Goal: Navigation & Orientation: Find specific page/section

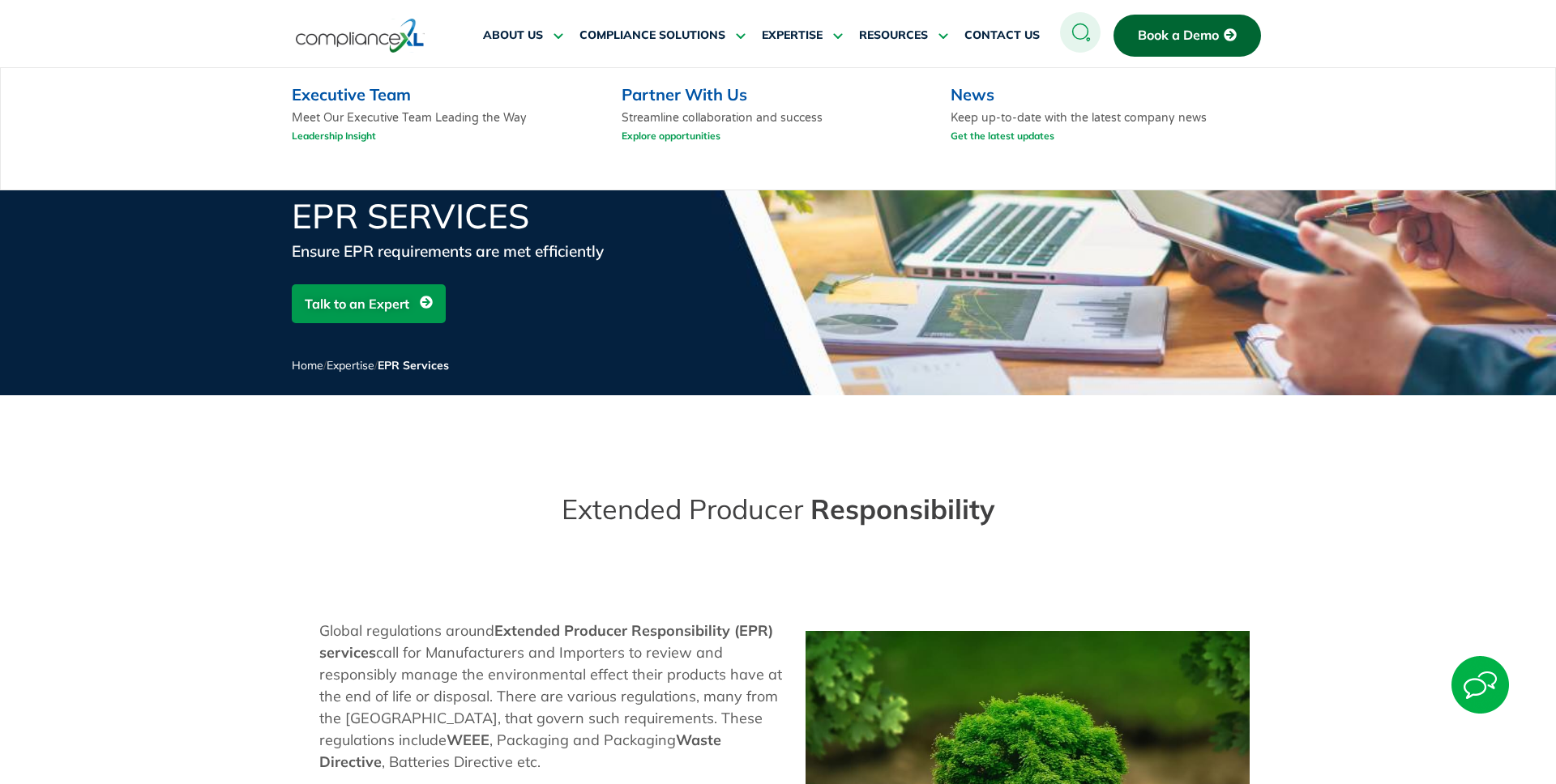
click at [688, 136] on link "Explore opportunities" at bounding box center [671, 136] width 99 height 20
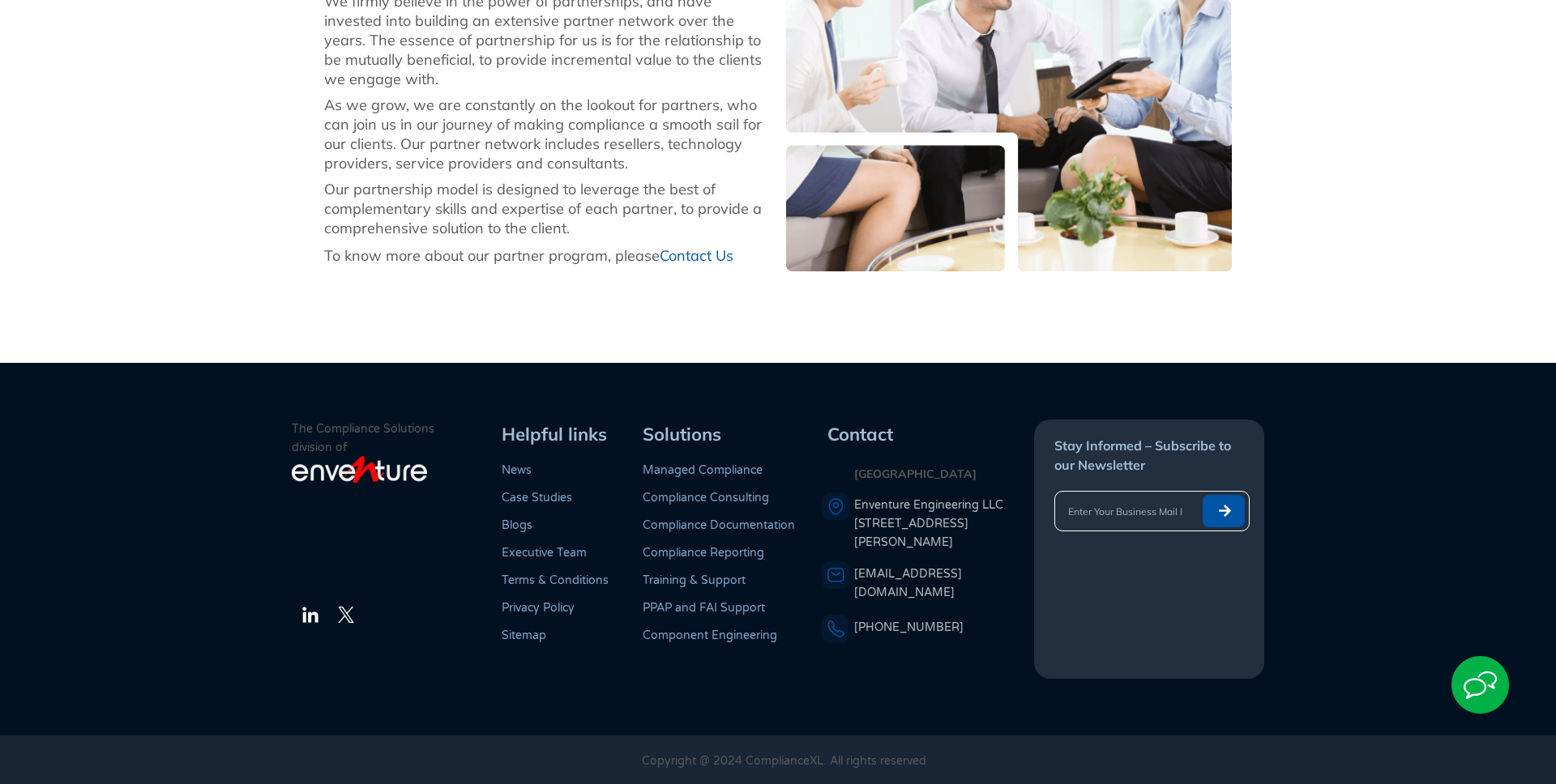
scroll to position [565, 0]
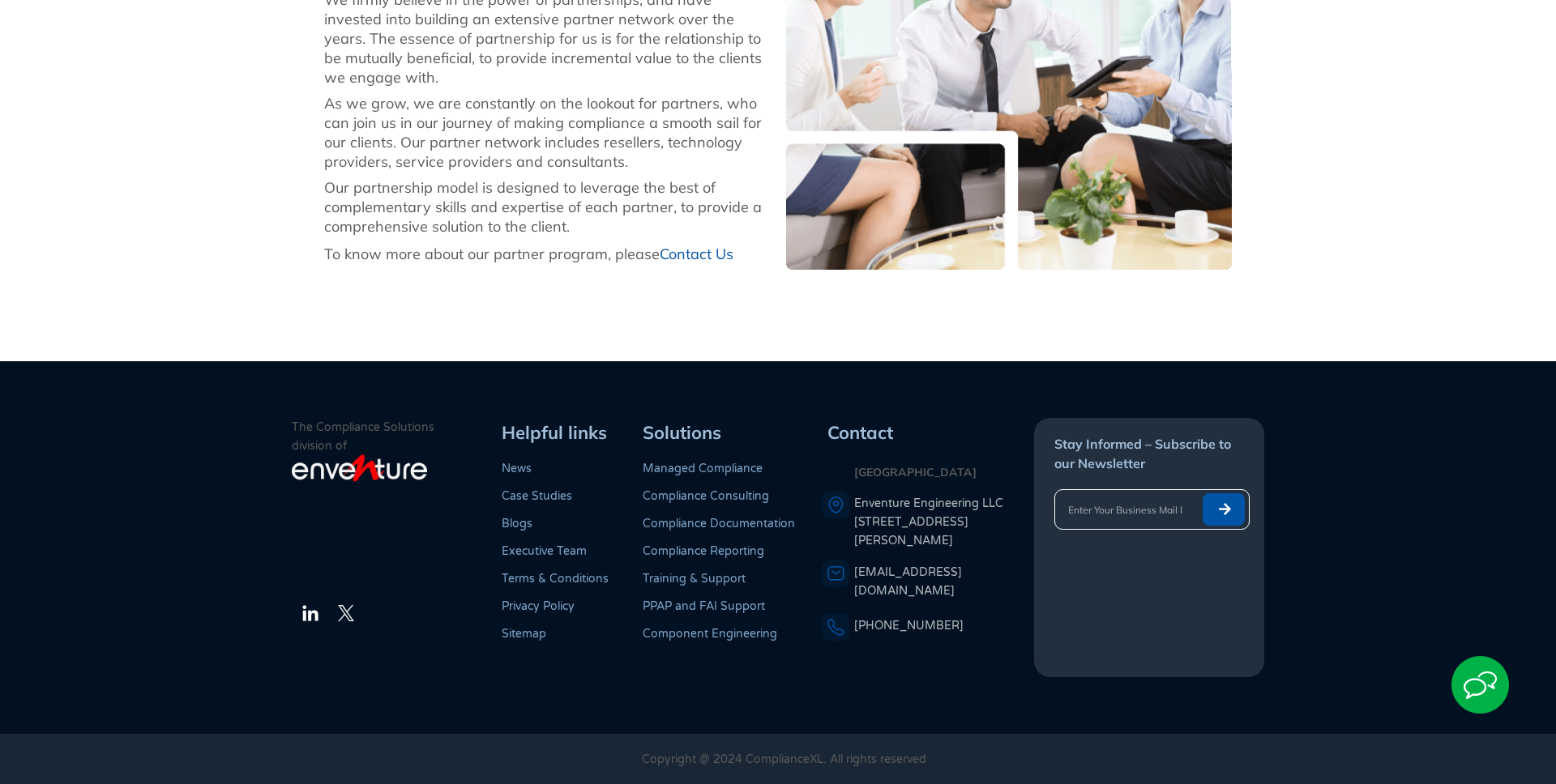
click at [562, 552] on link "Executive Team" at bounding box center [545, 551] width 85 height 13
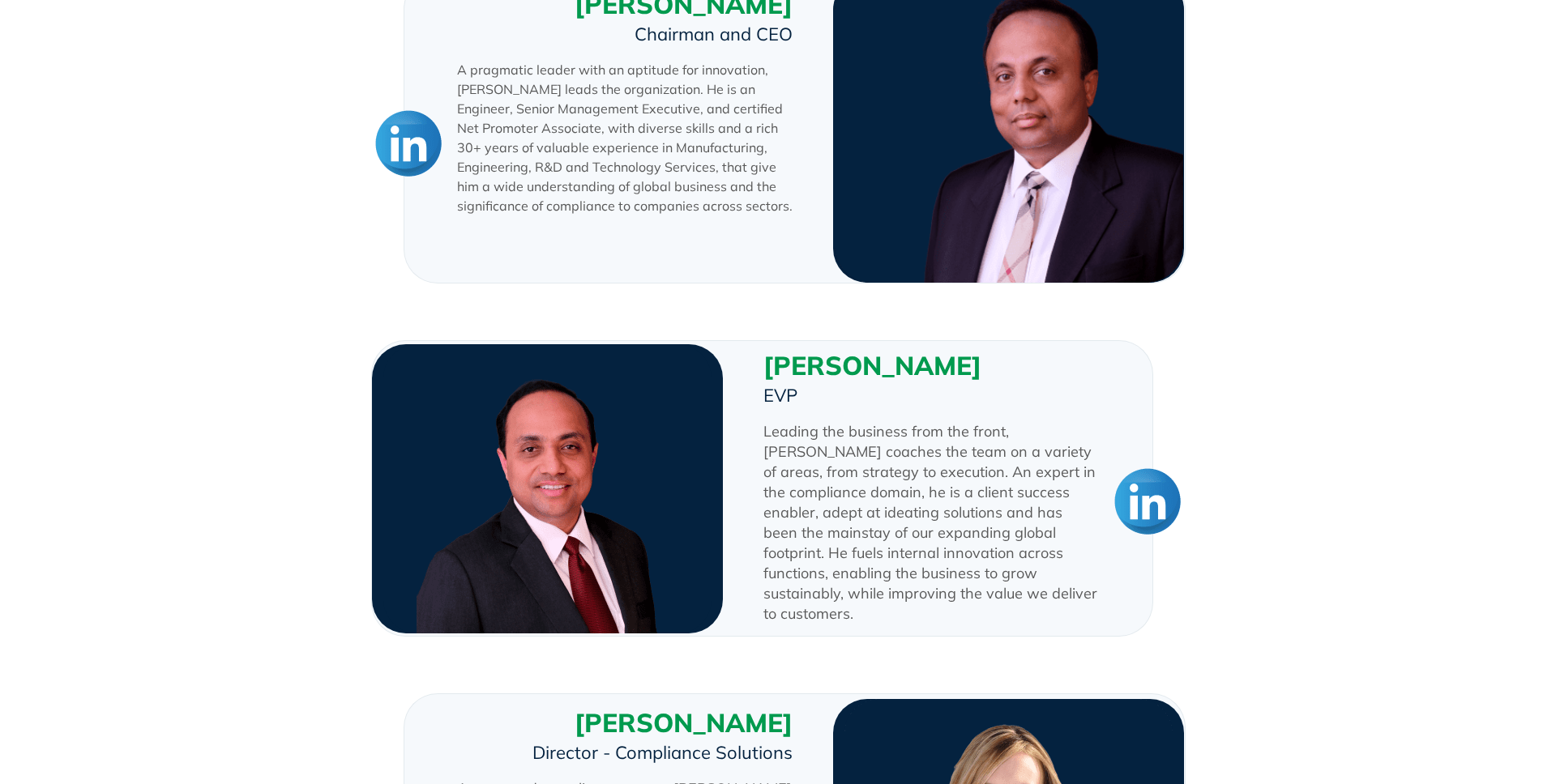
scroll to position [544, 0]
